Goal: Information Seeking & Learning: Learn about a topic

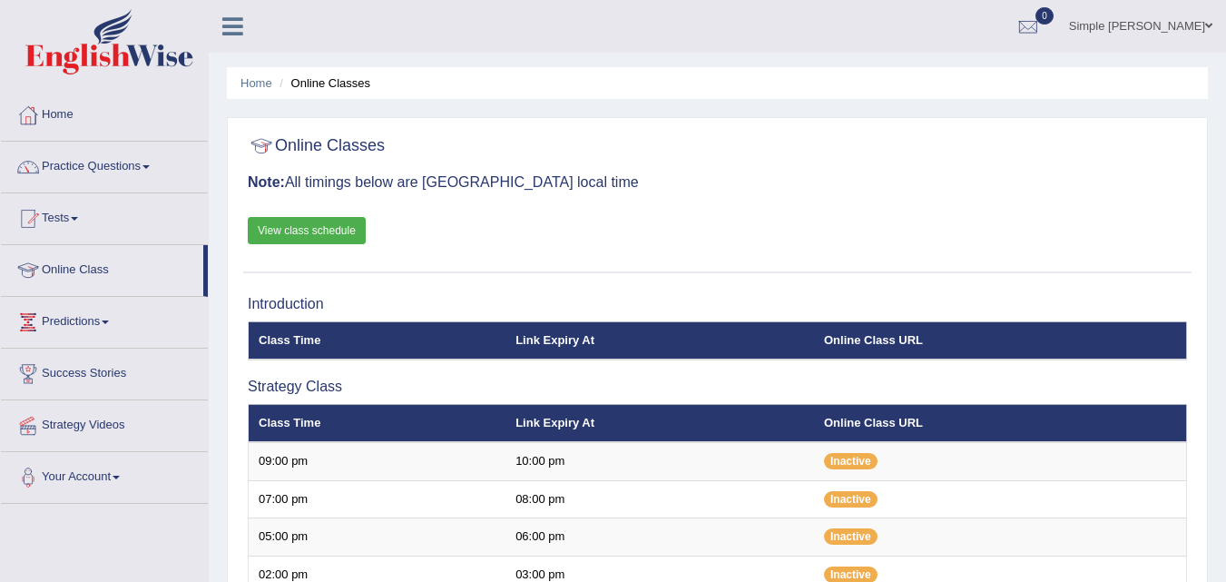
click at [444, 301] on h3 "Introduction" at bounding box center [718, 304] width 940 height 16
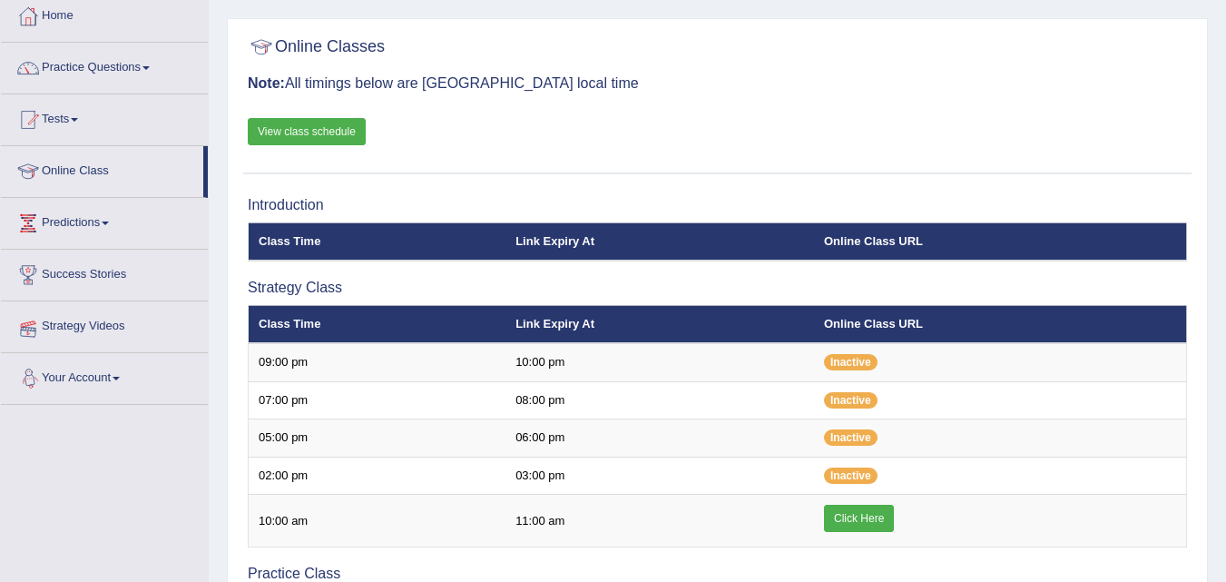
scroll to position [75, 0]
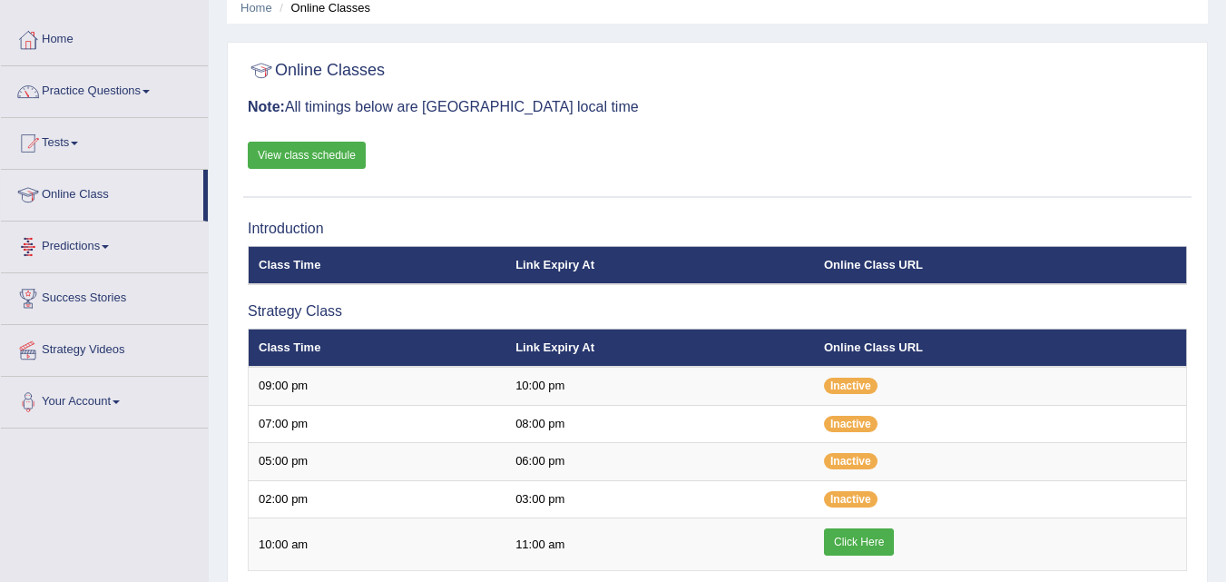
click at [94, 247] on link "Predictions" at bounding box center [104, 243] width 207 height 45
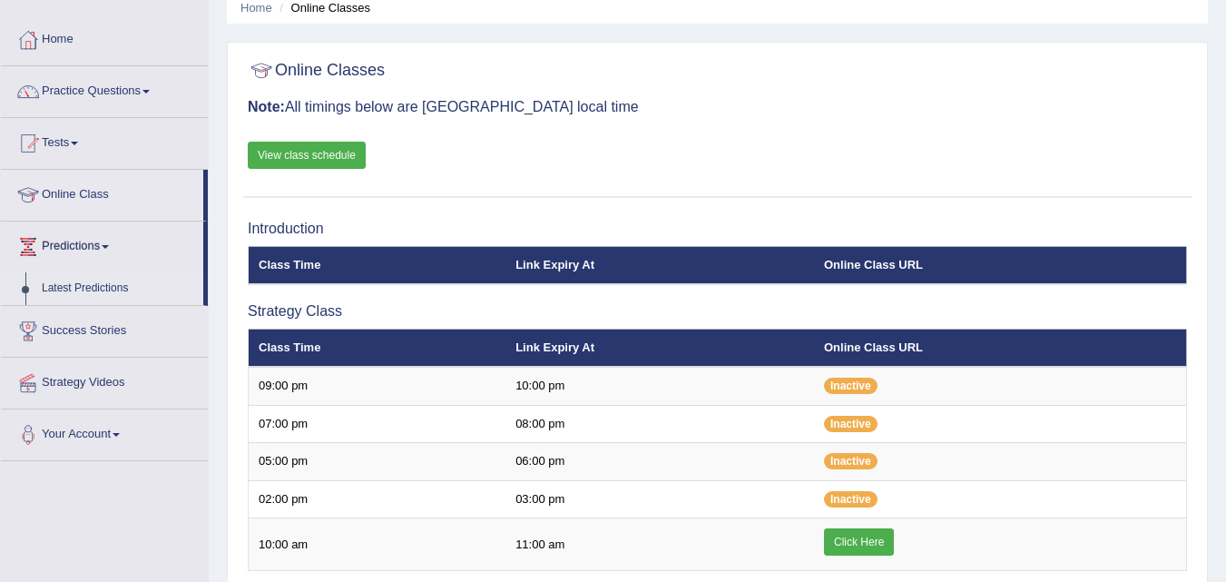
click at [97, 287] on link "Latest Predictions" at bounding box center [119, 288] width 170 height 33
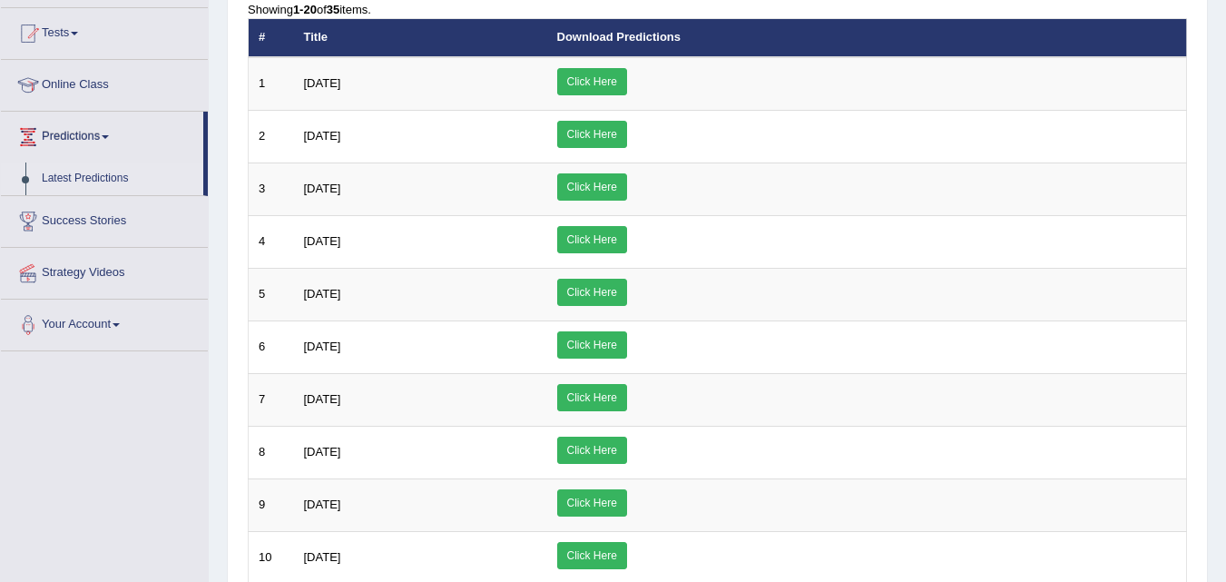
scroll to position [129, 0]
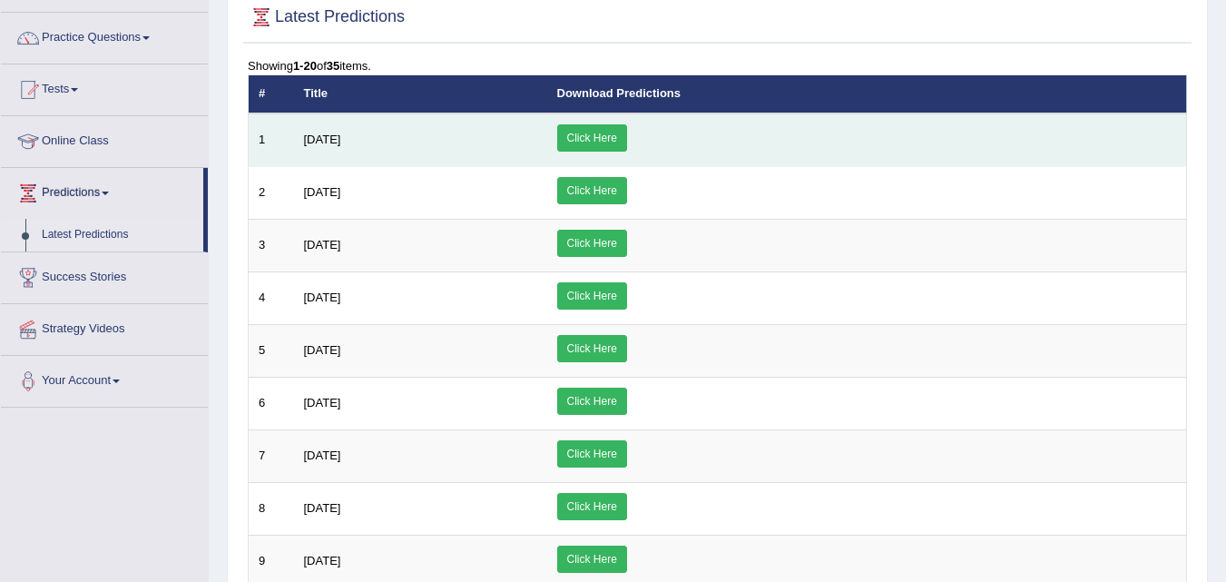
click at [627, 142] on link "Click Here" at bounding box center [592, 137] width 70 height 27
